Goal: Information Seeking & Learning: Learn about a topic

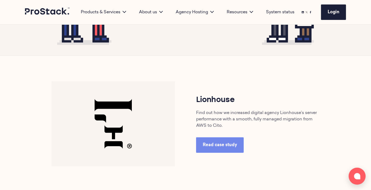
scroll to position [205, 0]
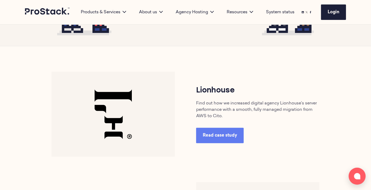
click at [220, 135] on span "Read case study" at bounding box center [220, 136] width 34 height 4
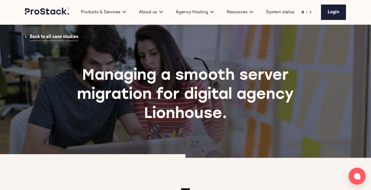
click at [63, 39] on span "Back to all case studies" at bounding box center [54, 37] width 49 height 4
